Goal: Task Accomplishment & Management: Use online tool/utility

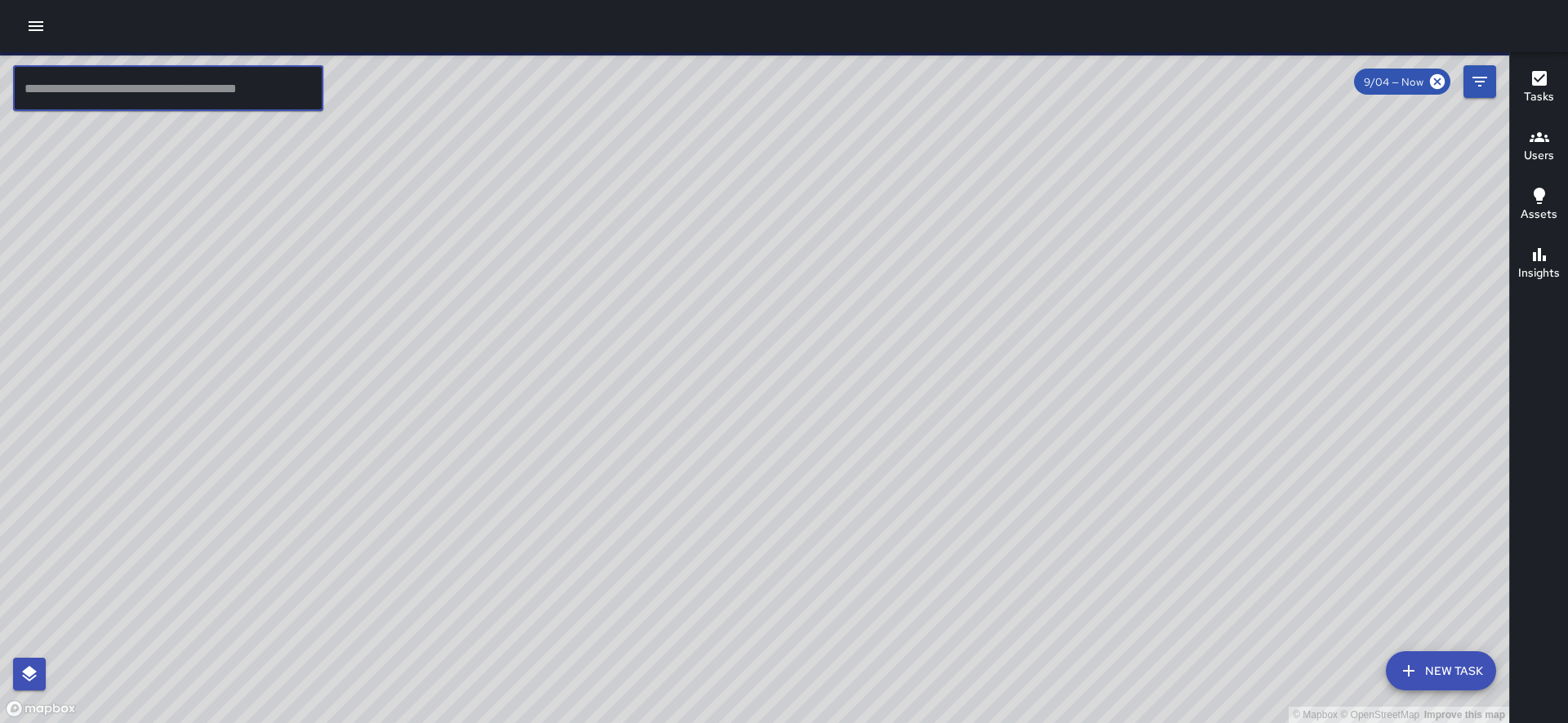
click at [239, 84] on input "text" at bounding box center [167, 88] width 310 height 46
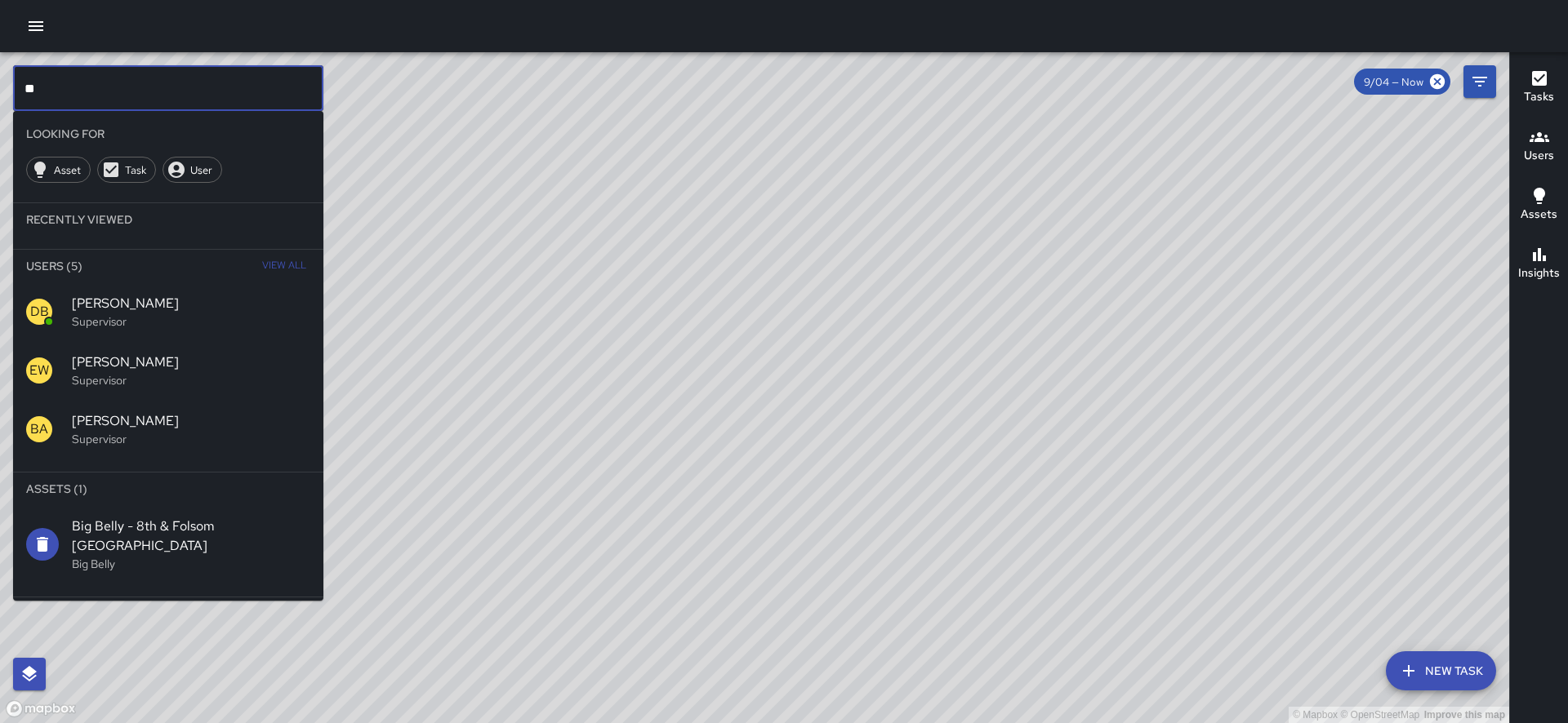
type input "**"
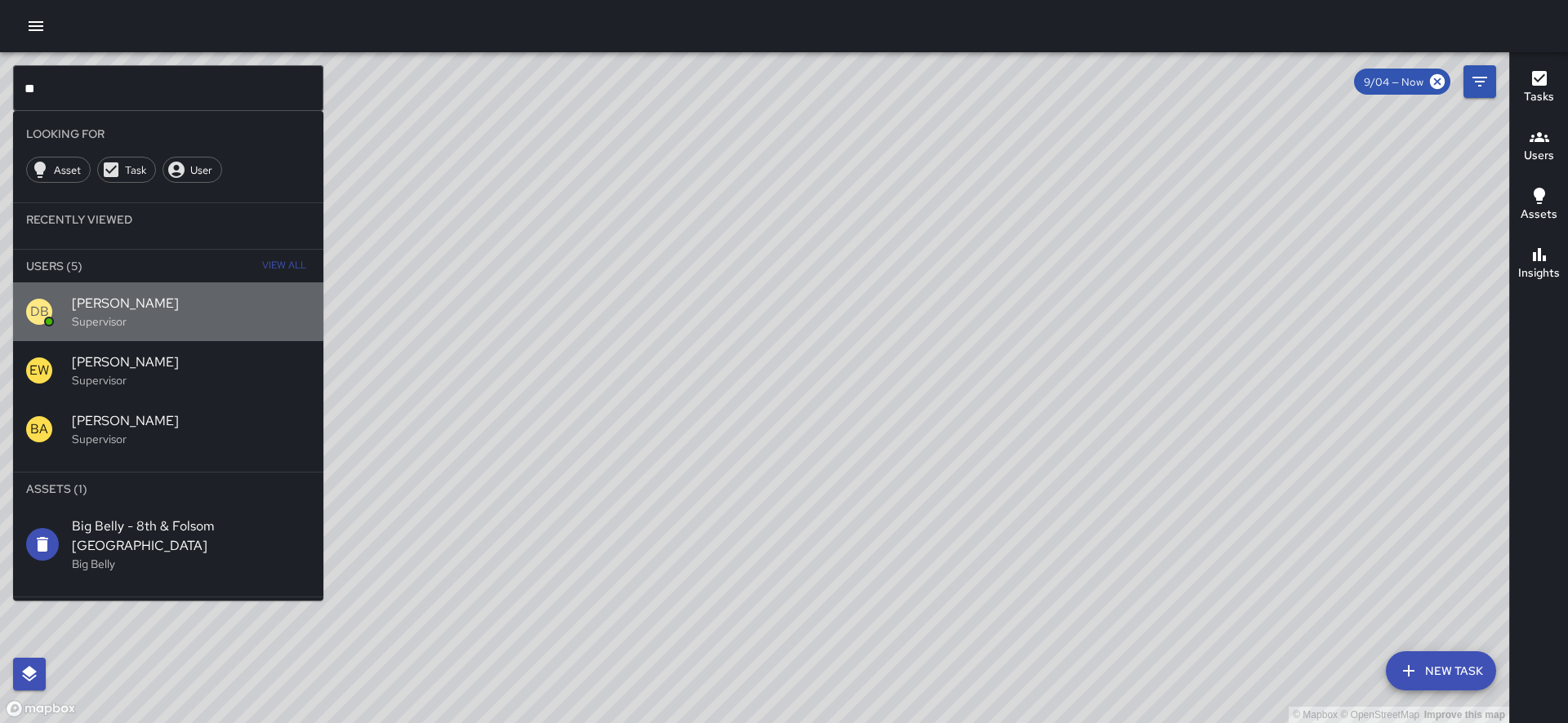
click at [114, 296] on span "[PERSON_NAME]" at bounding box center [191, 304] width 239 height 20
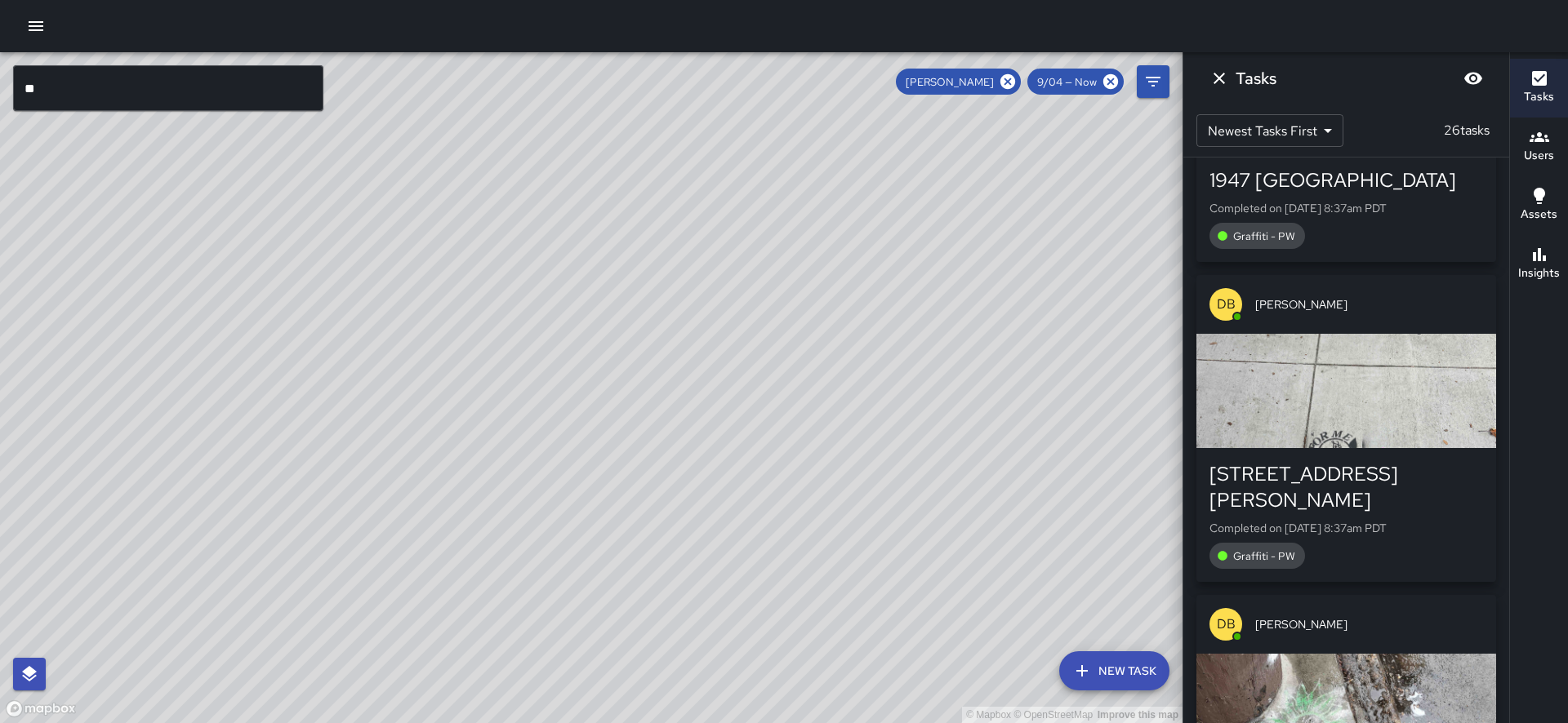
scroll to position [1983, 0]
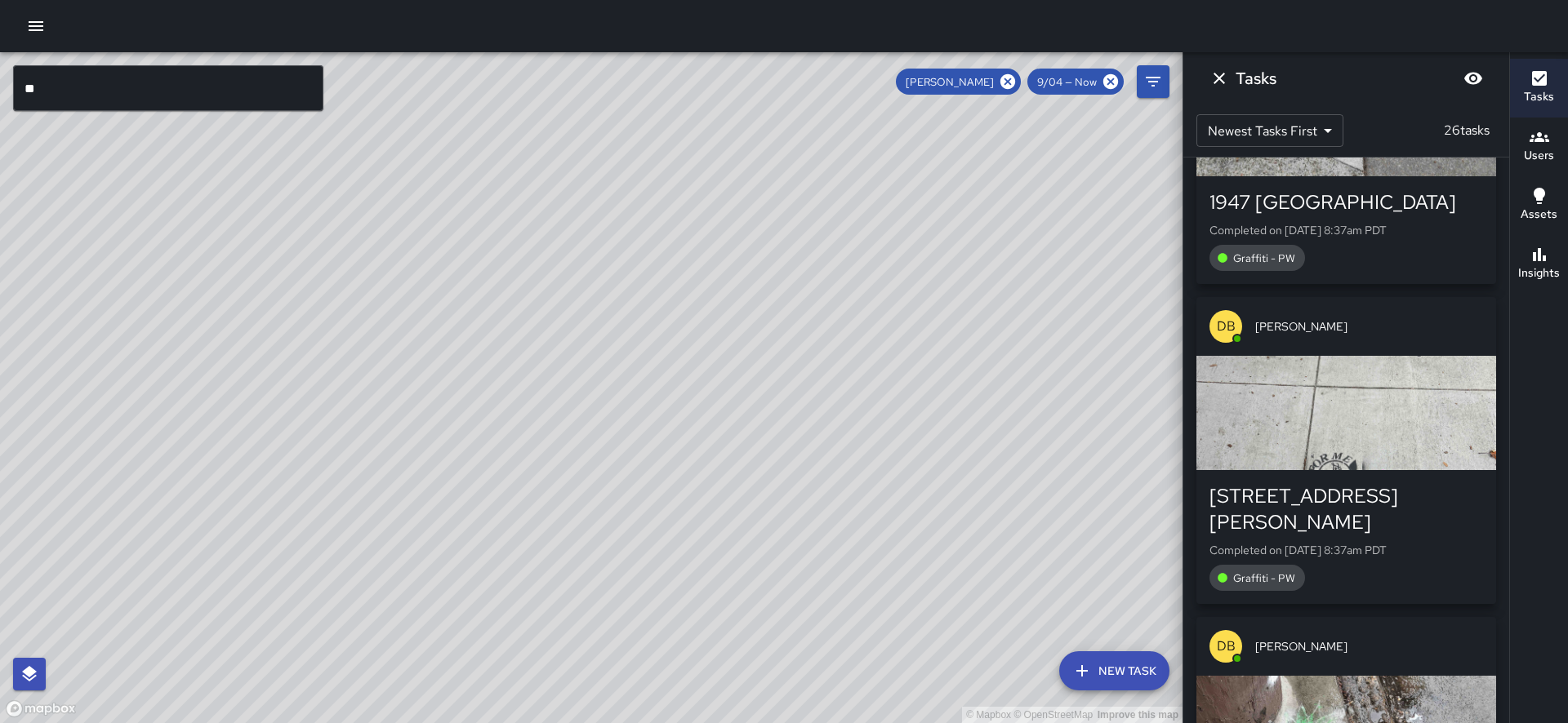
click at [1386, 356] on div "button" at bounding box center [1346, 413] width 299 height 114
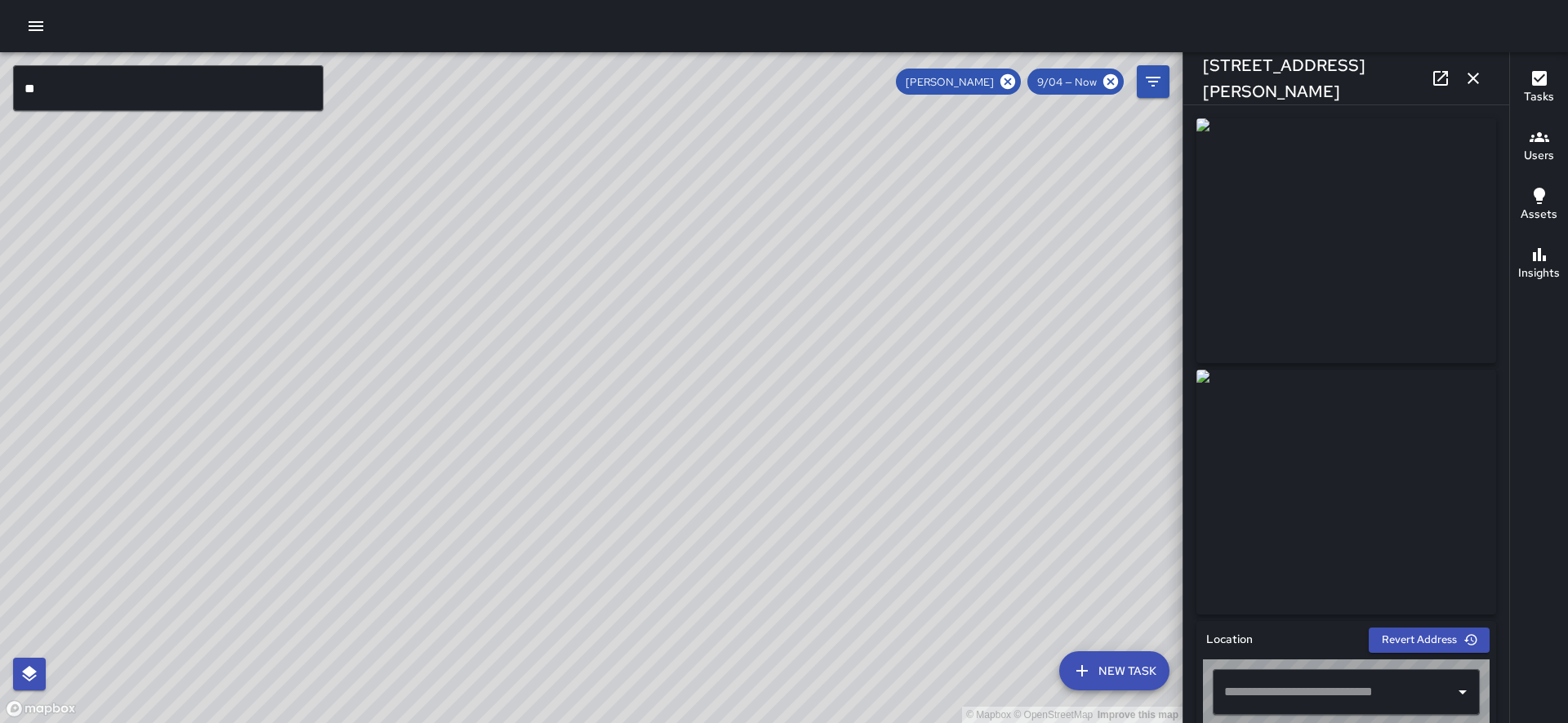
type input "**********"
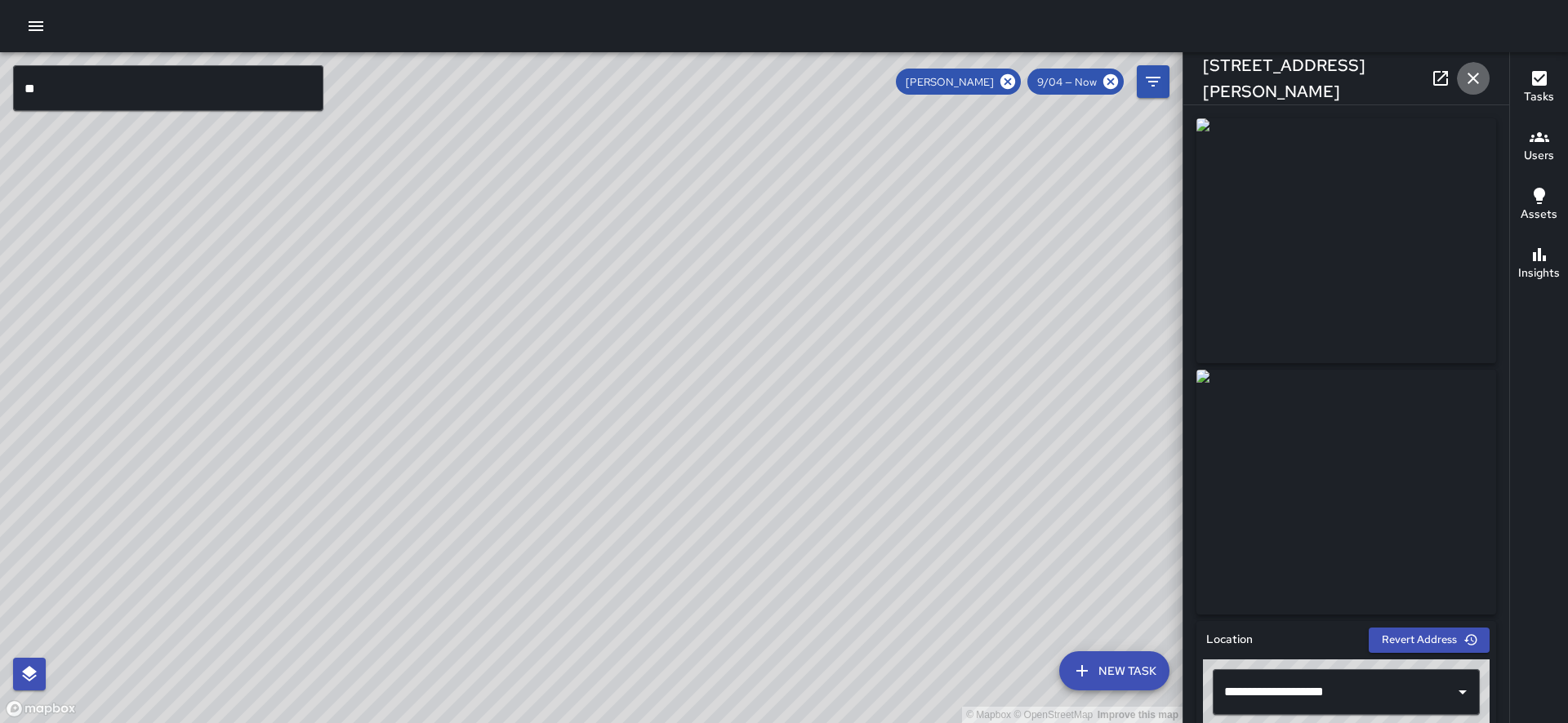
click at [1470, 90] on button "button" at bounding box center [1473, 79] width 33 height 33
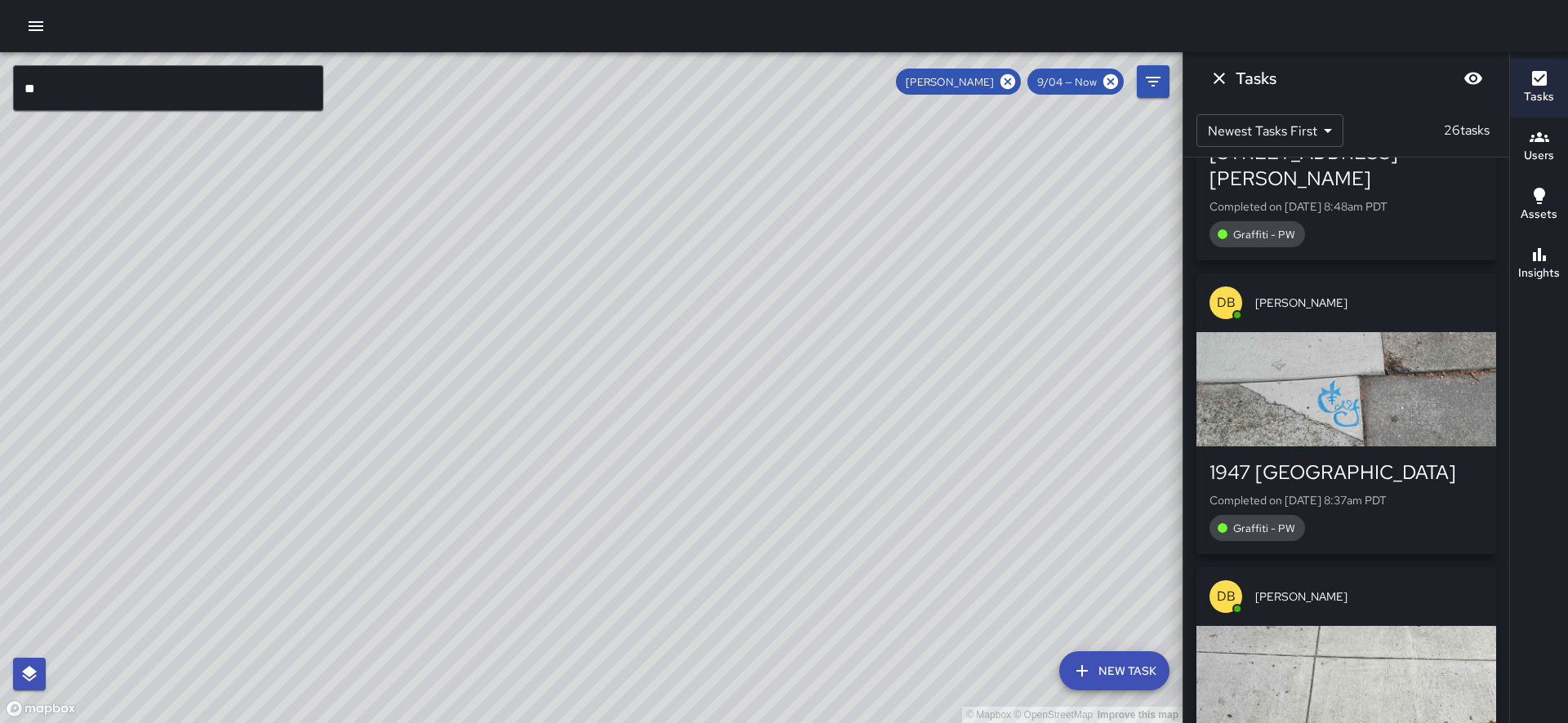
scroll to position [1711, 0]
click at [1328, 387] on div "button" at bounding box center [1346, 390] width 299 height 114
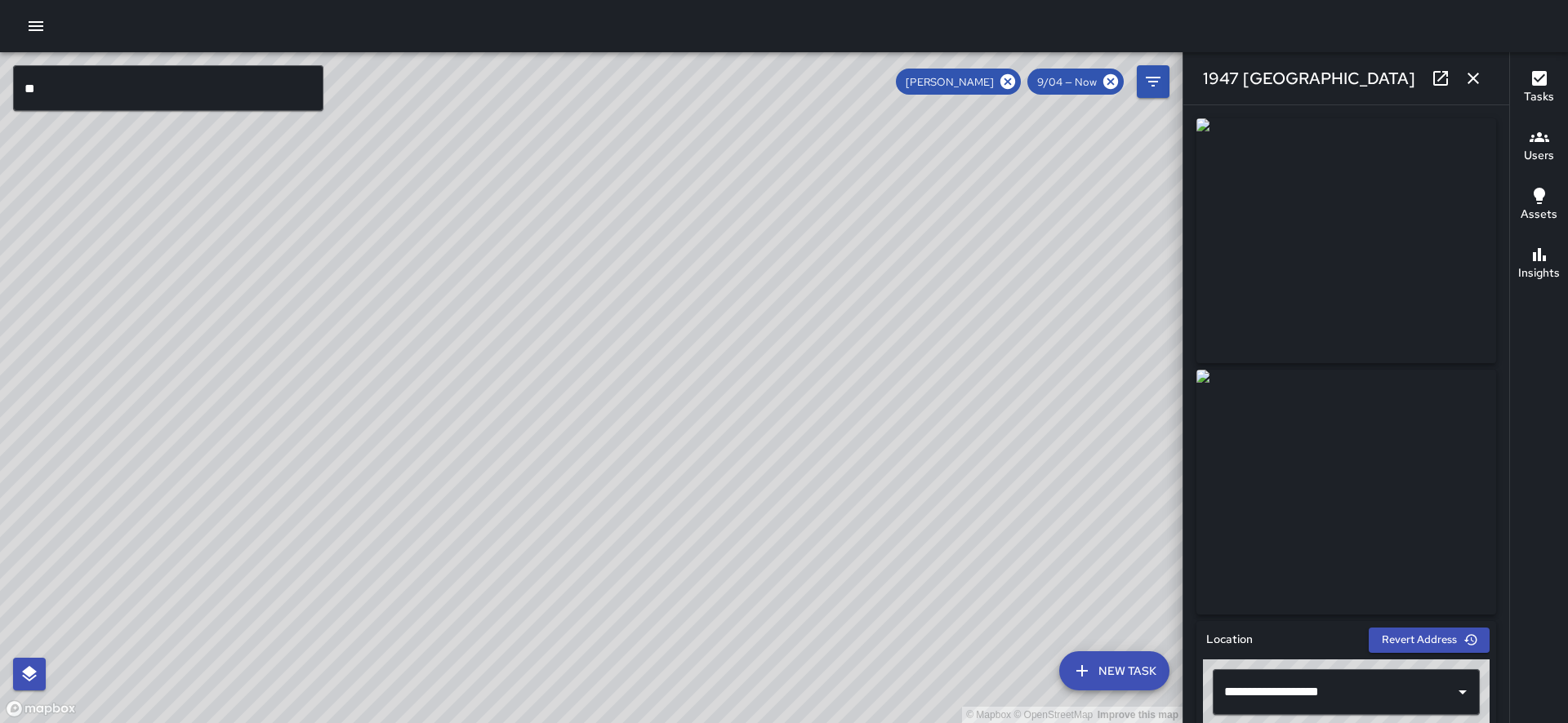
click at [1474, 77] on icon "button" at bounding box center [1473, 78] width 12 height 12
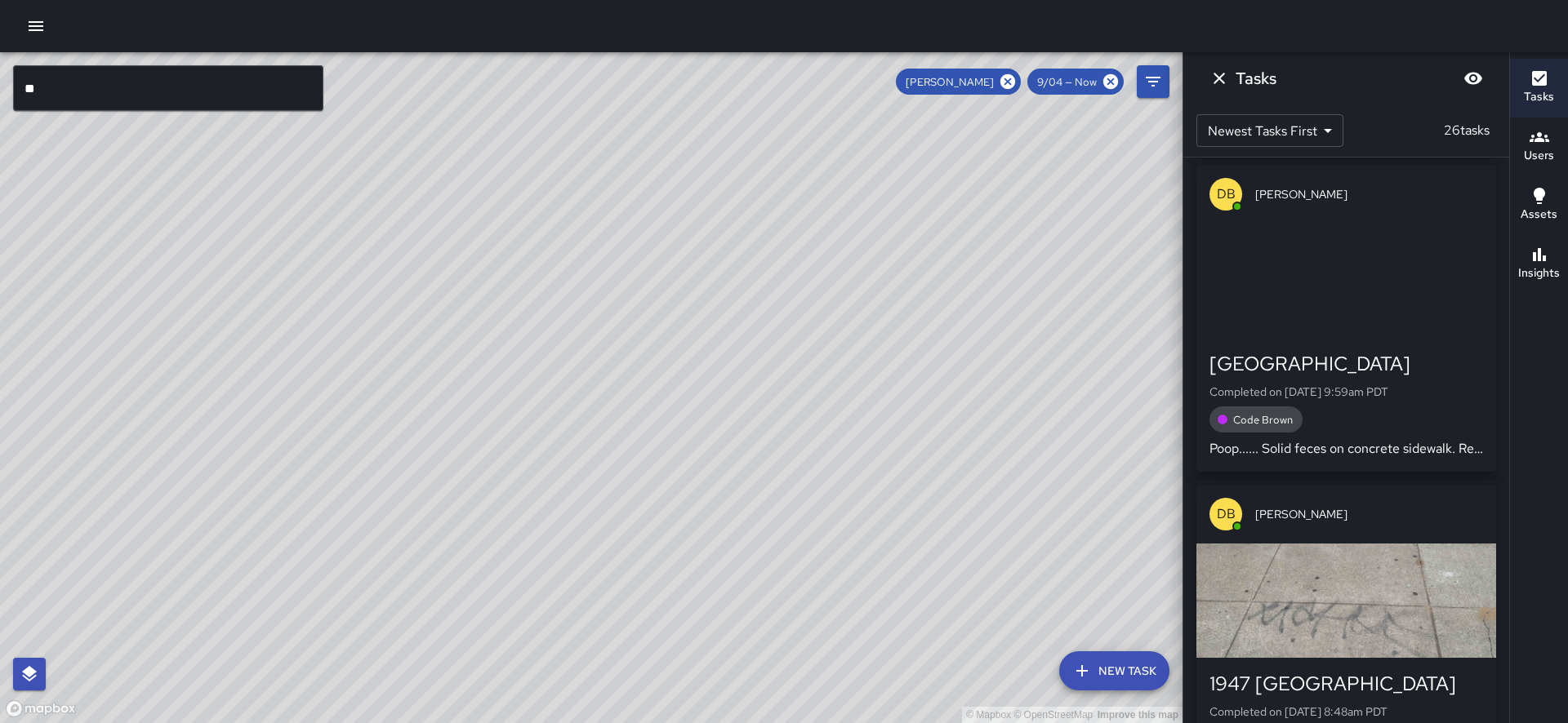
scroll to position [837, 0]
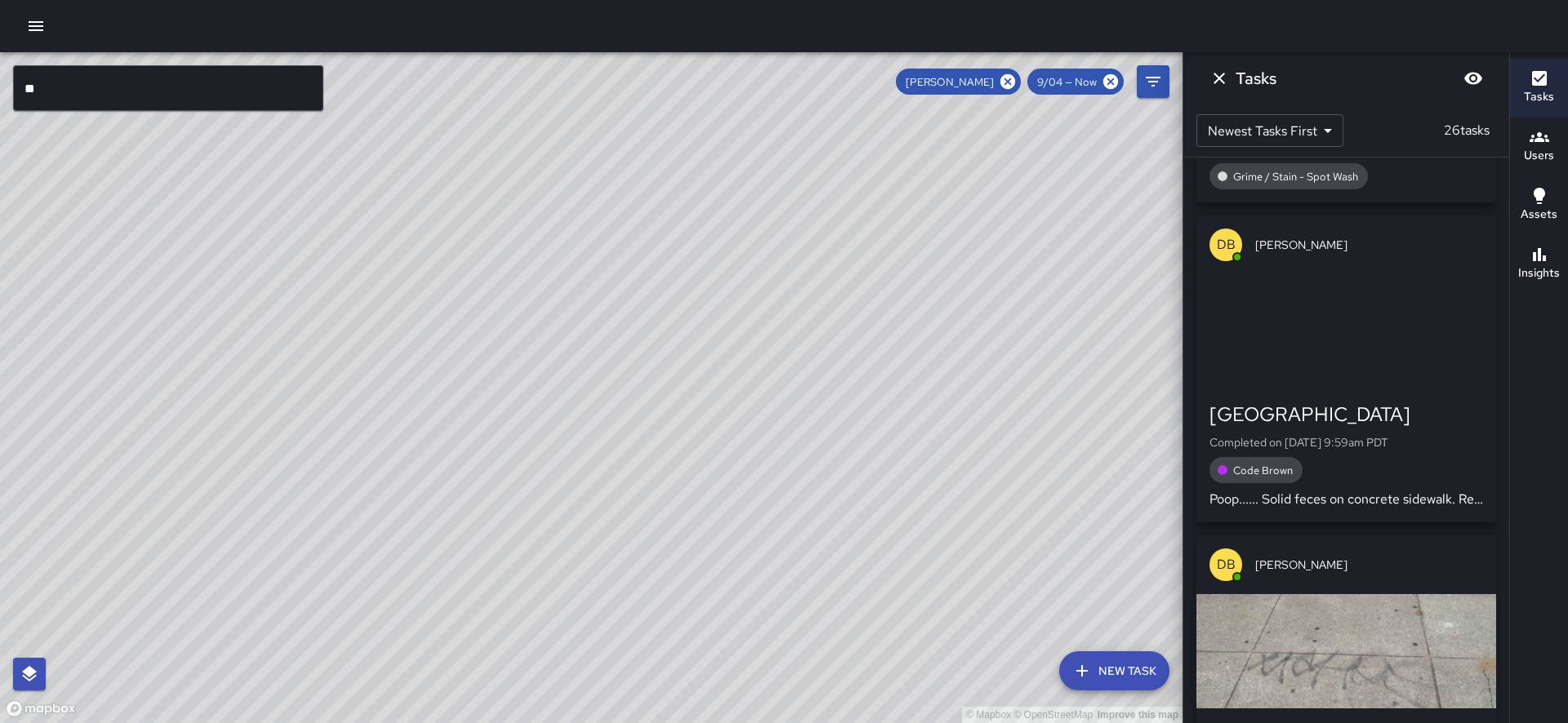
click at [1301, 383] on div "button" at bounding box center [1346, 331] width 299 height 114
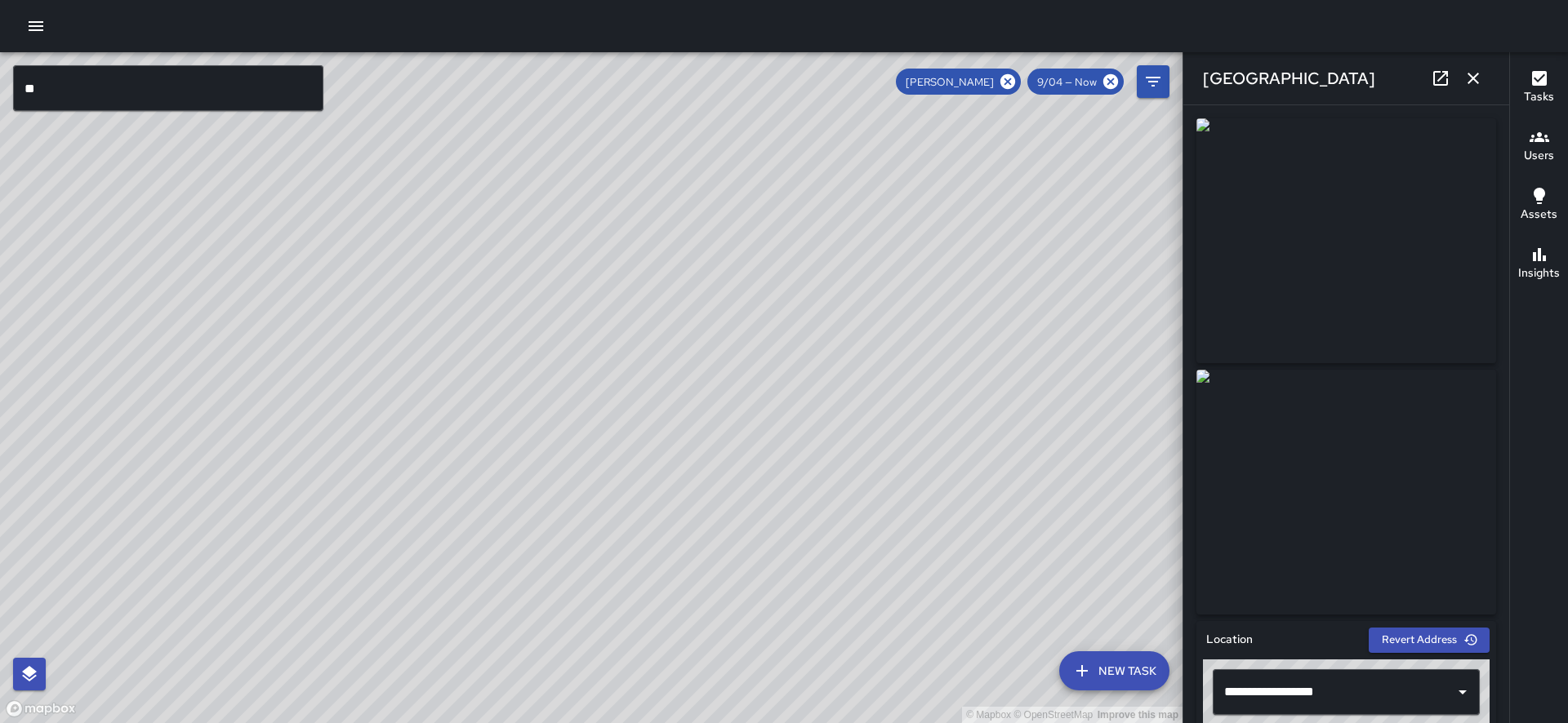
click at [1472, 76] on icon "button" at bounding box center [1474, 79] width 20 height 20
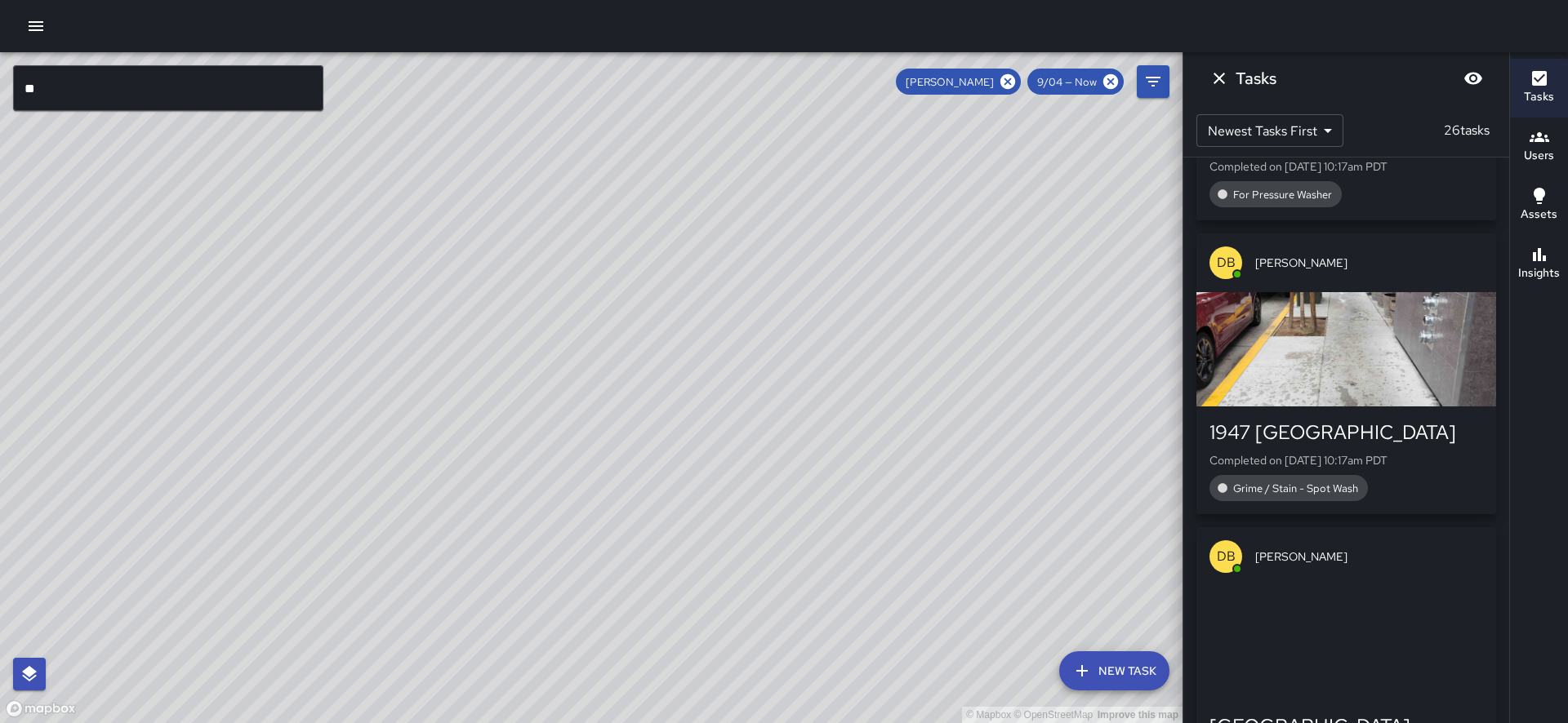
scroll to position [520, 0]
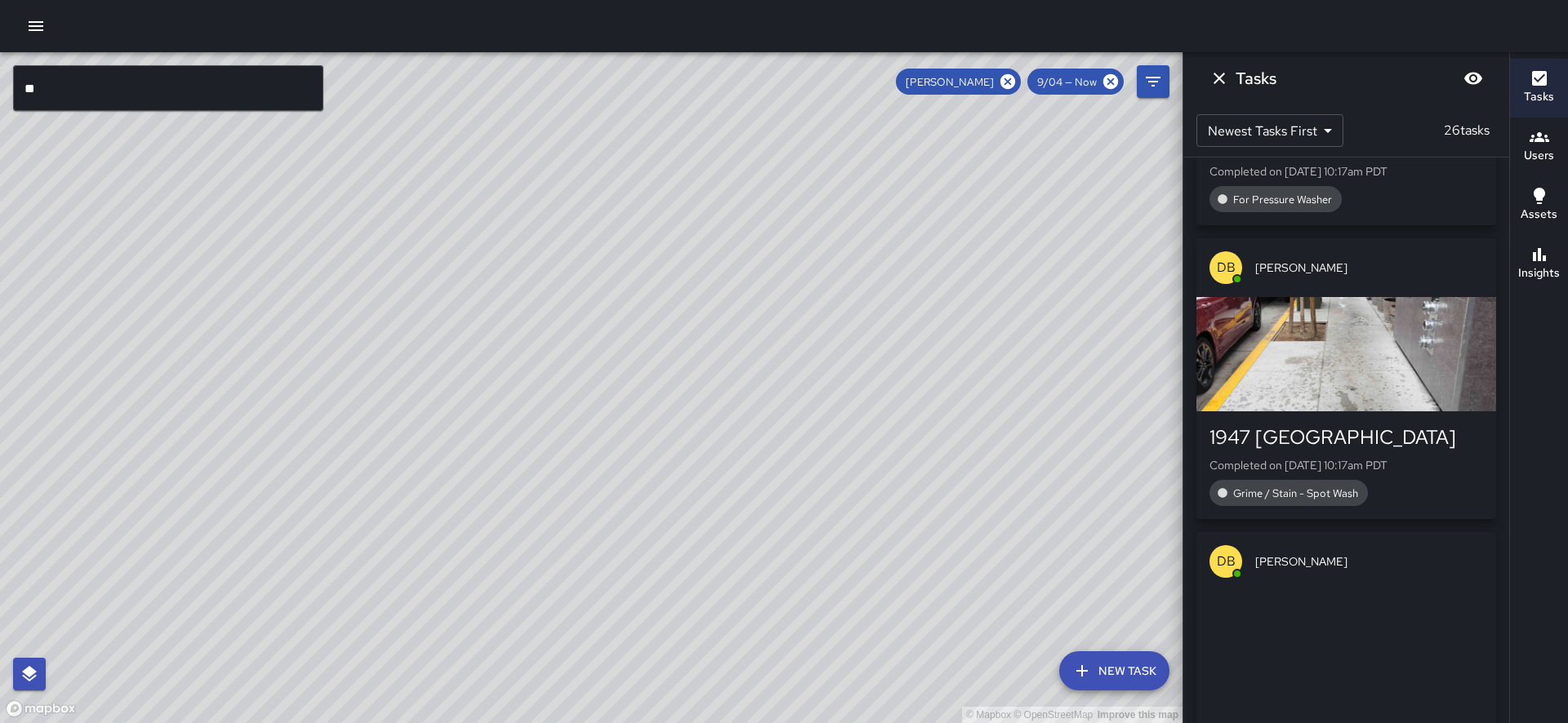
click at [1371, 354] on div "button" at bounding box center [1346, 354] width 299 height 114
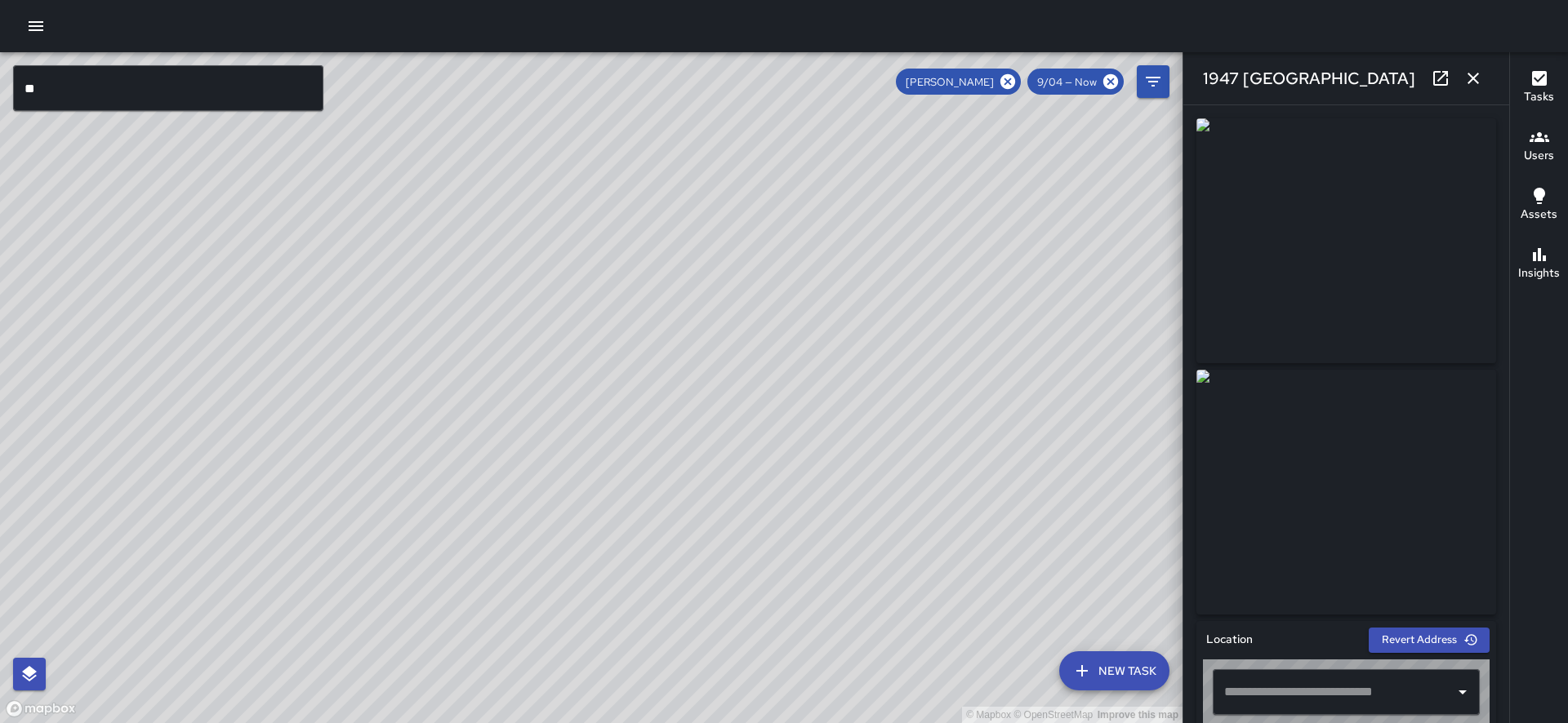
type input "**********"
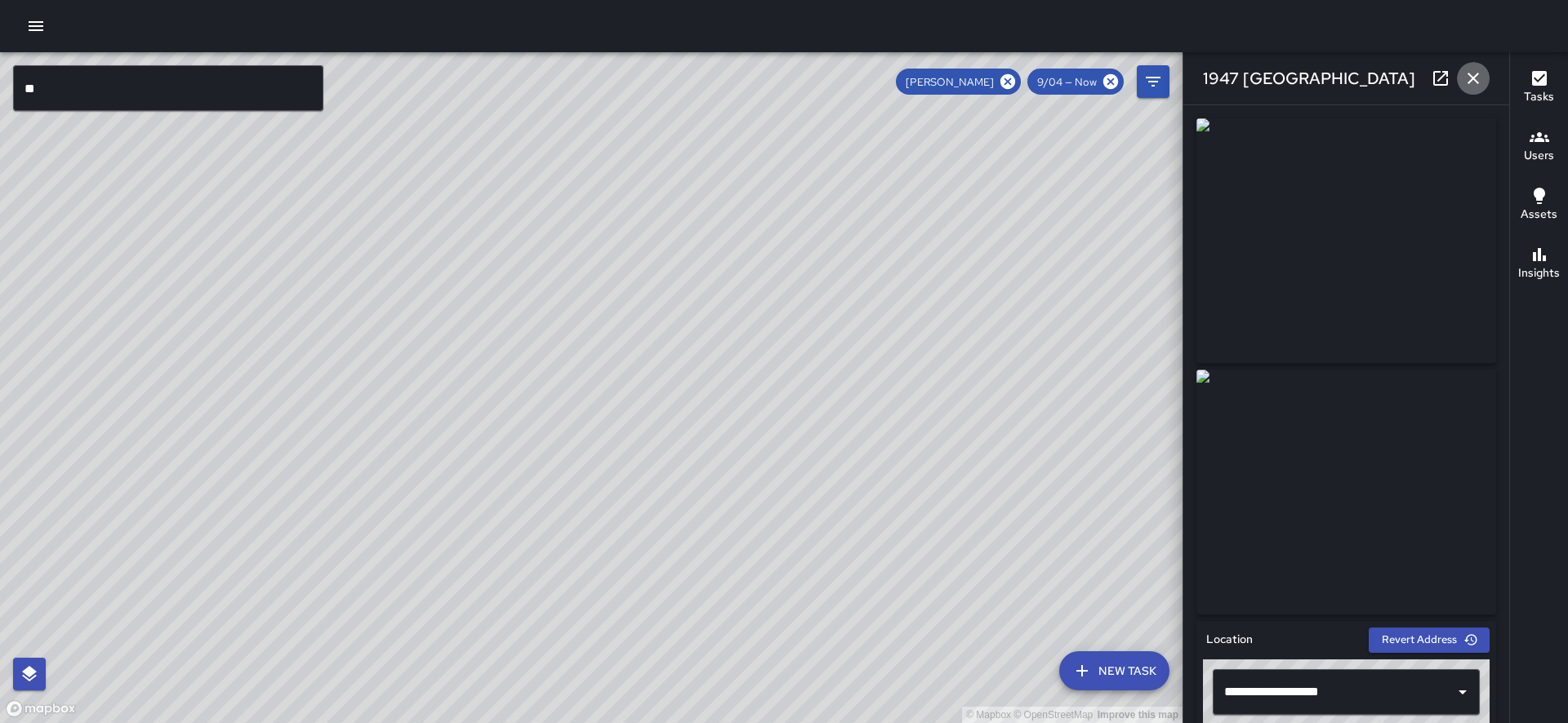
click at [1477, 79] on icon "button" at bounding box center [1474, 79] width 20 height 20
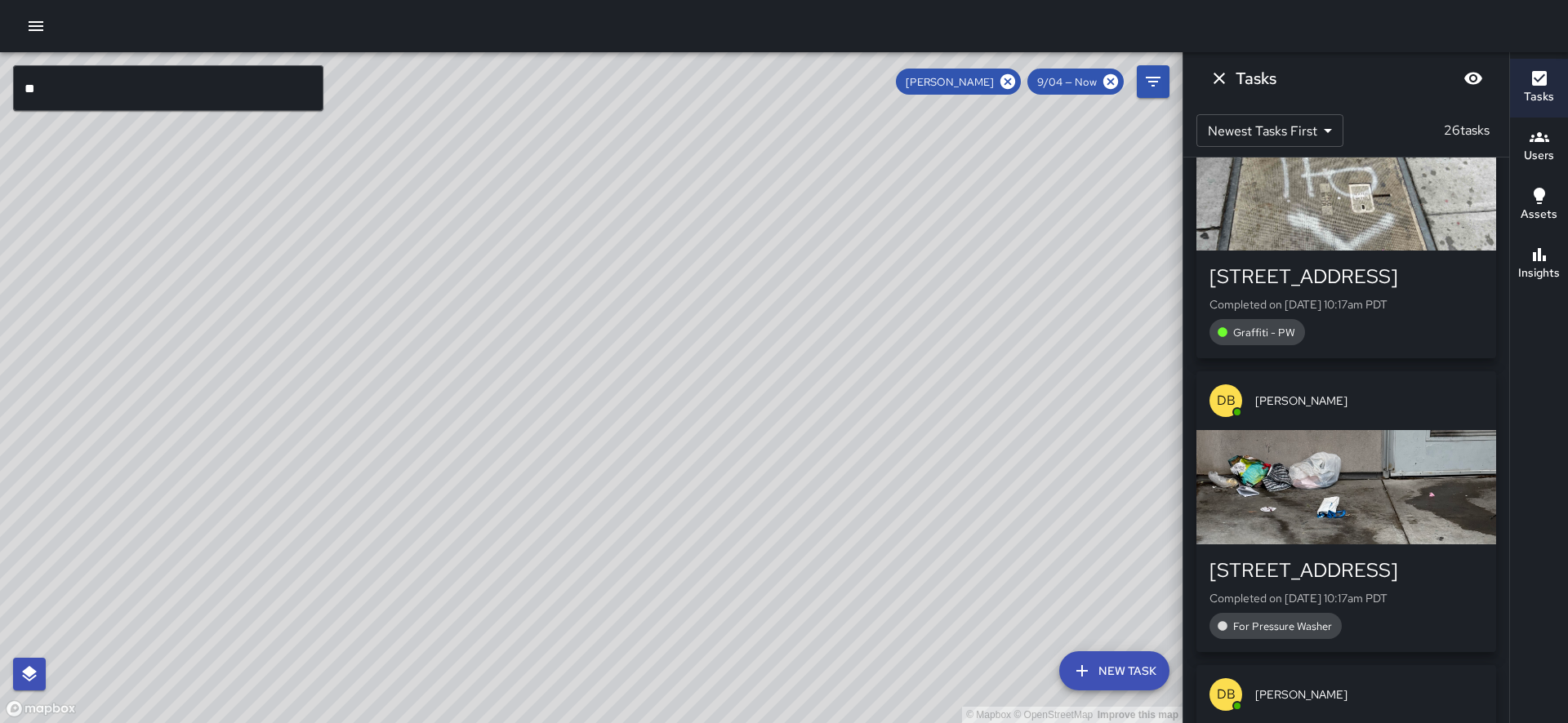
scroll to position [89, 0]
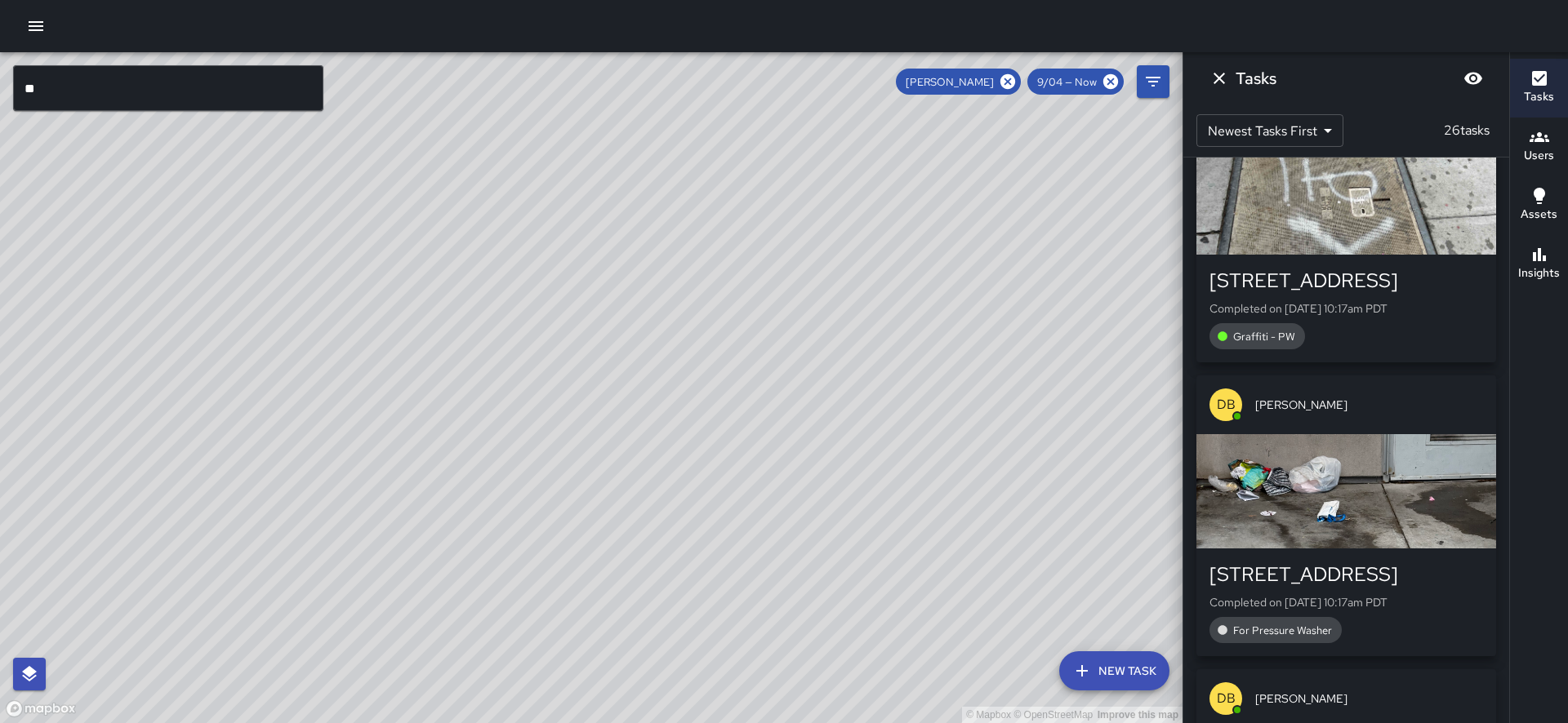
click at [1342, 475] on div "button" at bounding box center [1346, 491] width 299 height 114
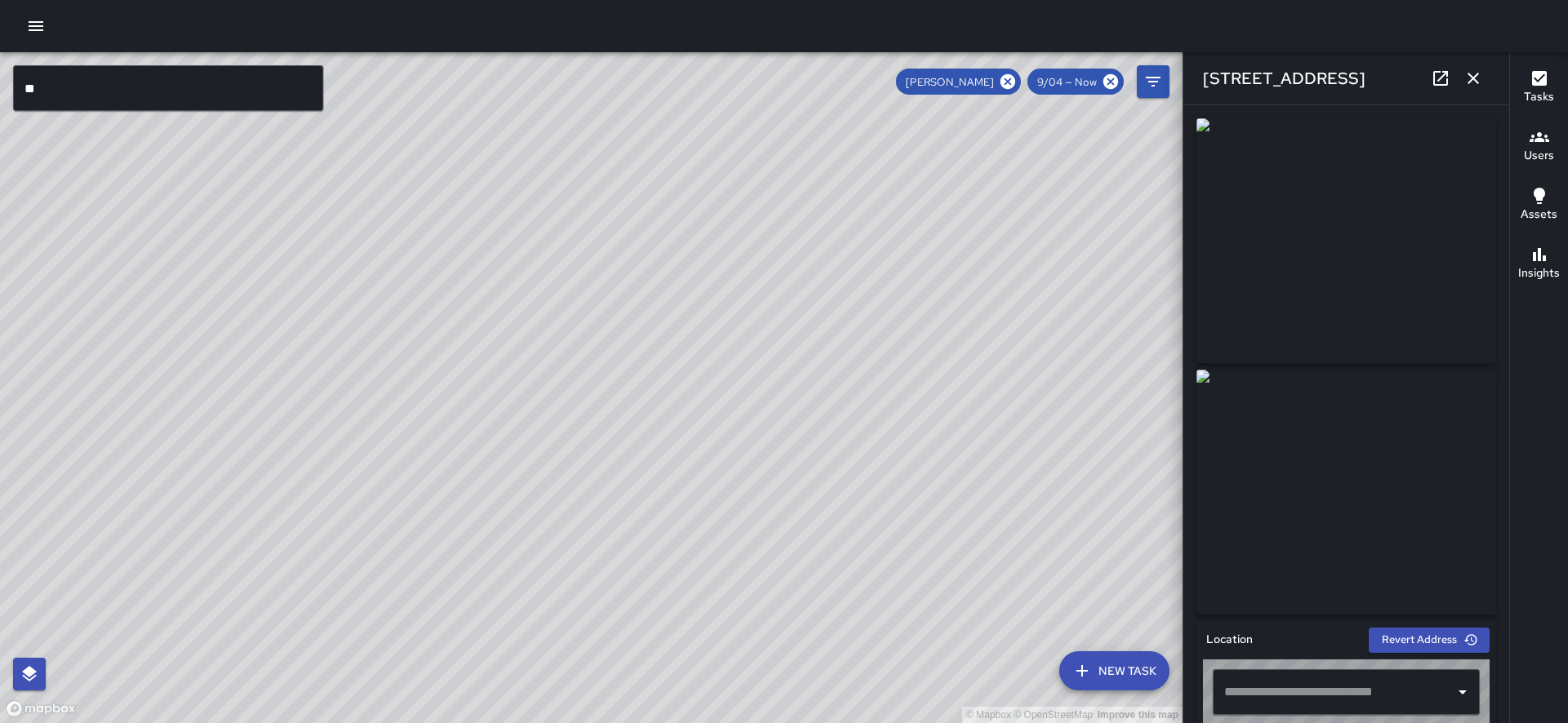
type input "**********"
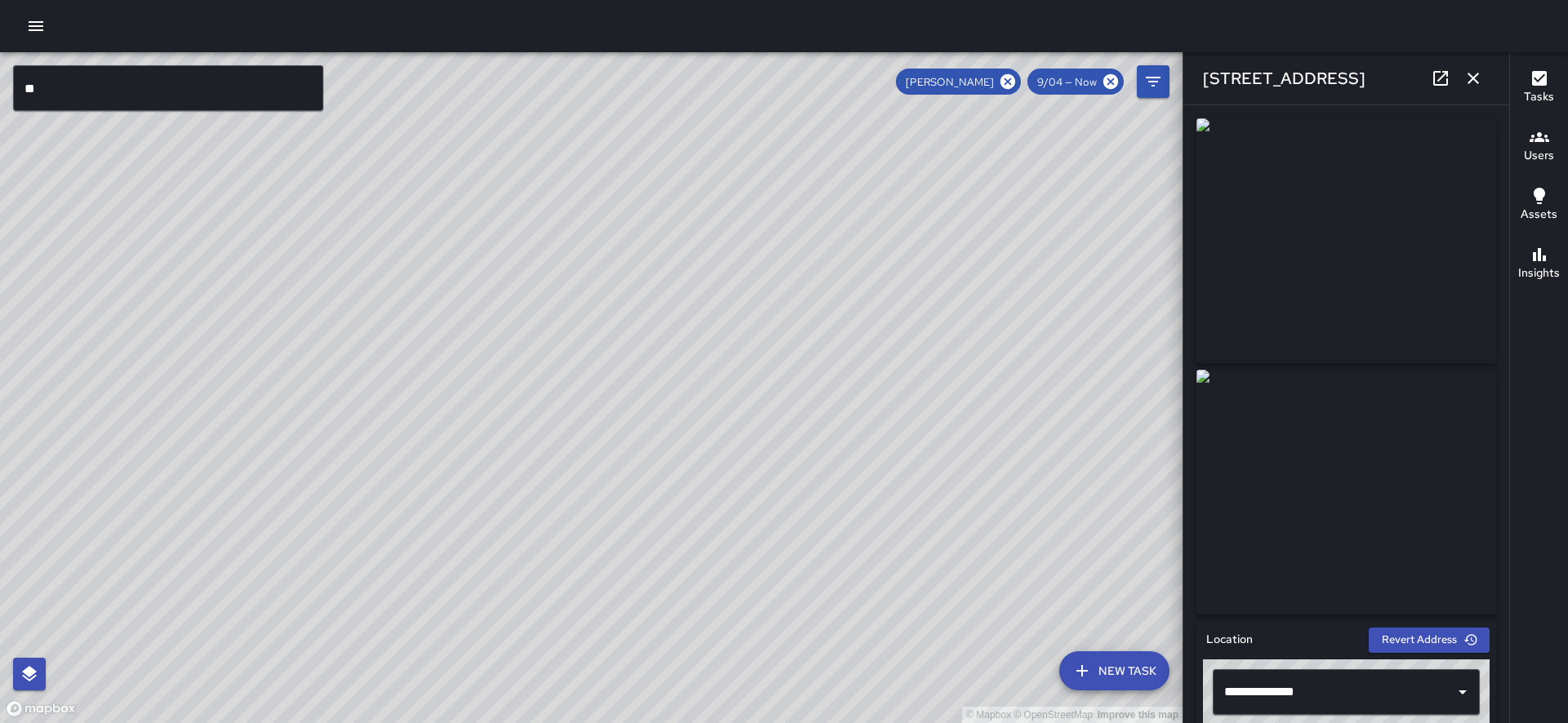
click at [1475, 80] on icon "button" at bounding box center [1473, 78] width 12 height 12
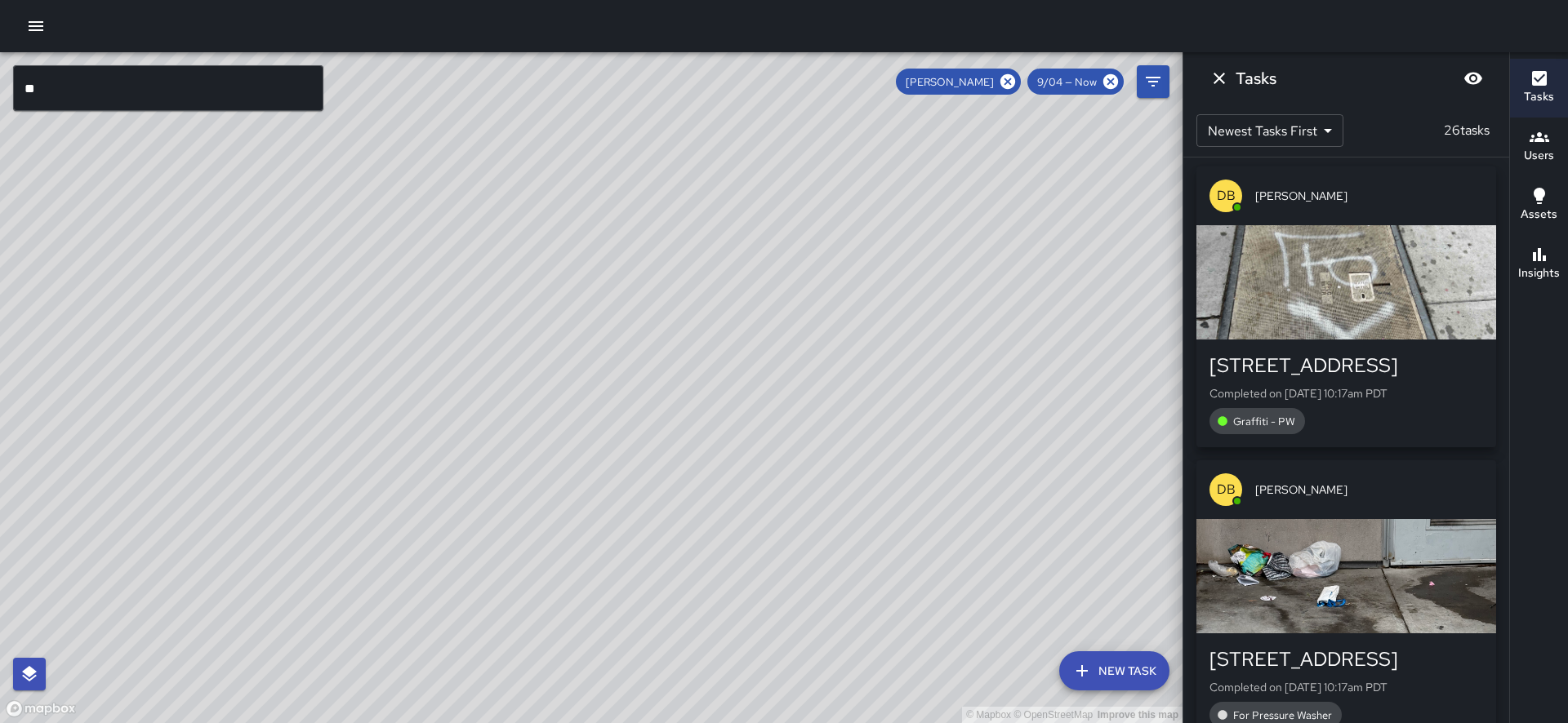
scroll to position [0, 0]
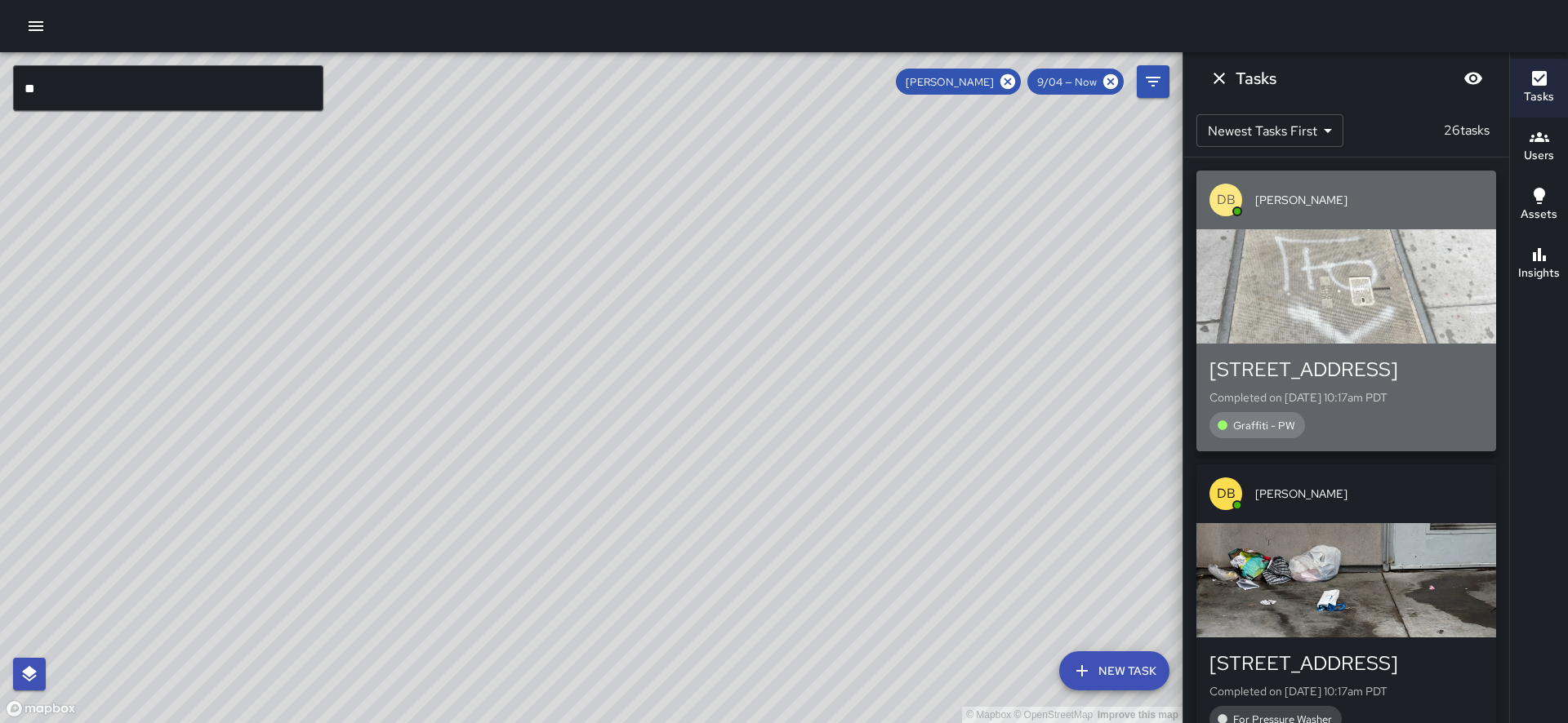
click at [1358, 302] on div "button" at bounding box center [1346, 286] width 299 height 114
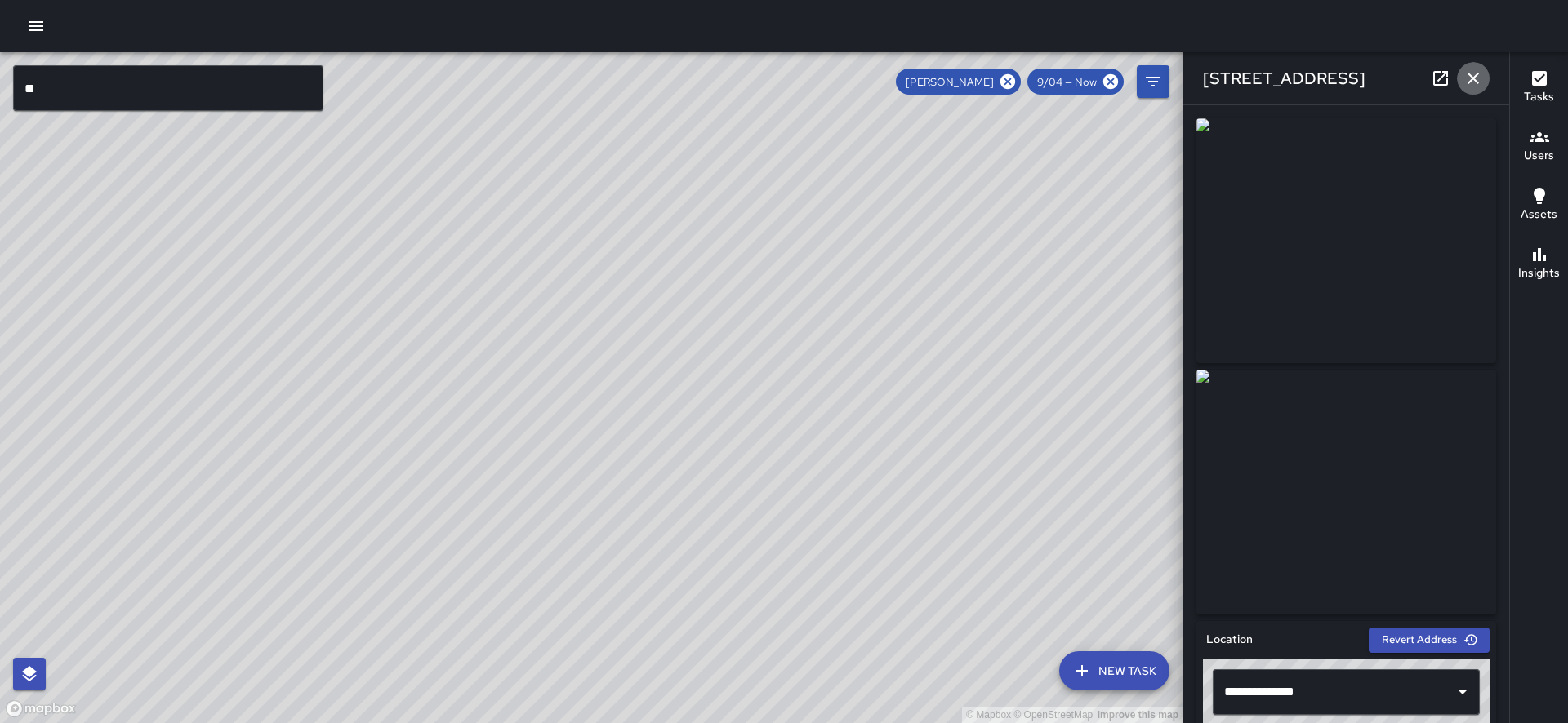
click at [1472, 80] on icon "button" at bounding box center [1474, 79] width 20 height 20
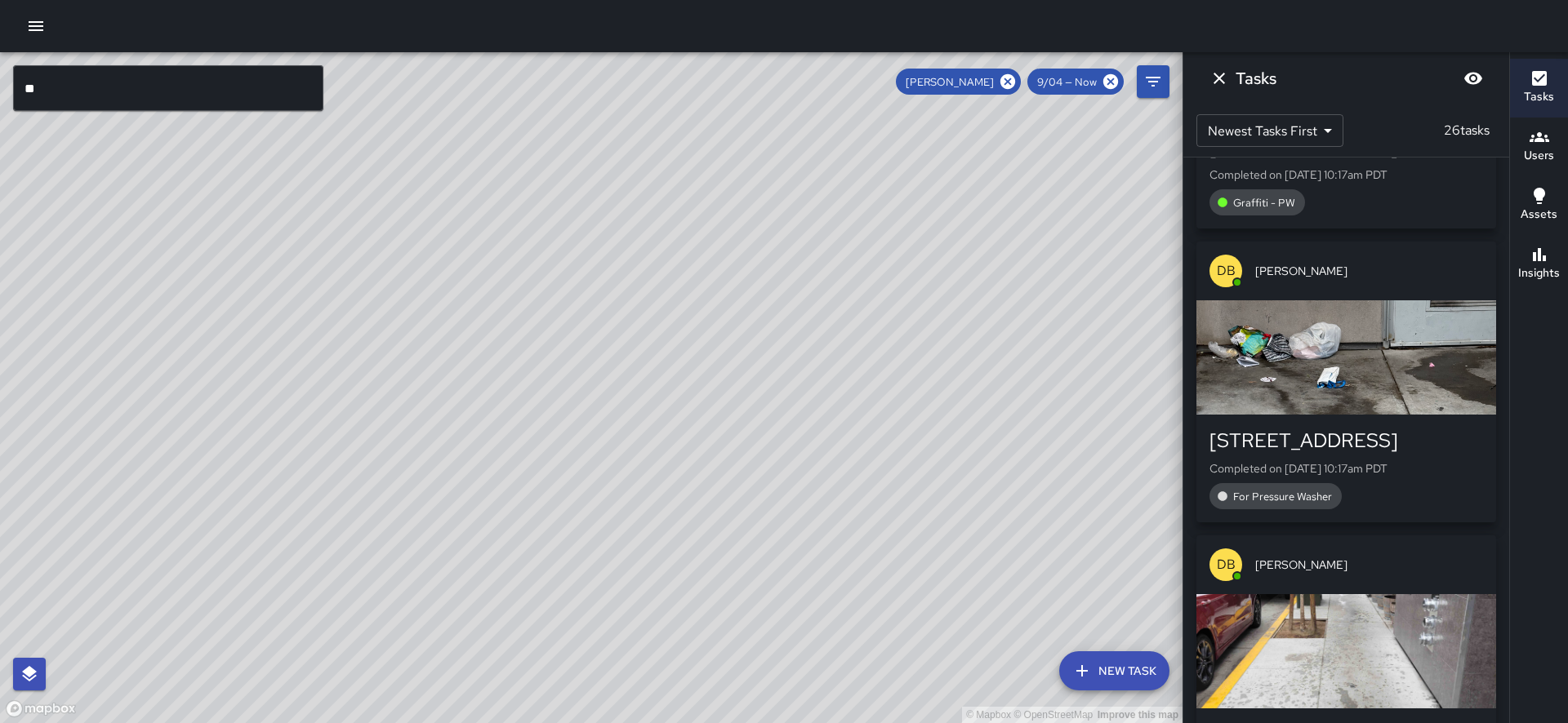
scroll to position [233, 0]
